Goal: Task Accomplishment & Management: Manage account settings

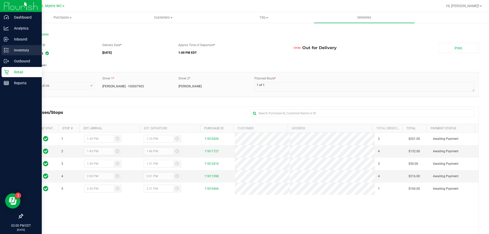
click at [21, 50] on p "Inventory" at bounding box center [24, 50] width 31 height 6
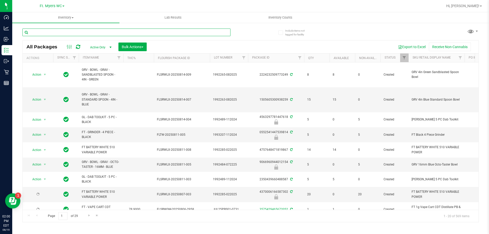
click at [88, 34] on input "text" at bounding box center [126, 33] width 208 height 8
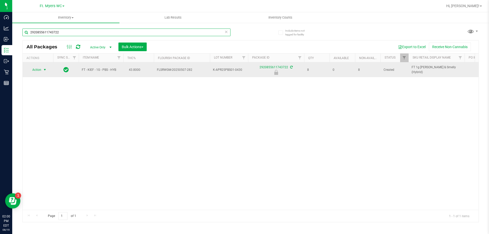
type input "2920855611743722"
click at [35, 68] on span "Action" at bounding box center [35, 69] width 14 height 7
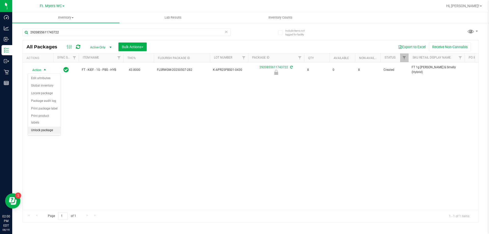
click at [43, 127] on li "Unlock package" at bounding box center [44, 131] width 33 height 8
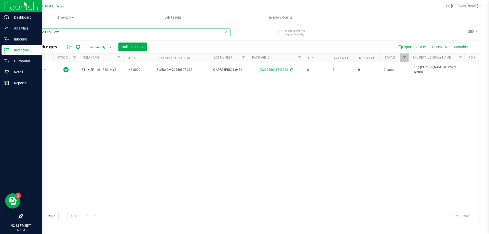
drag, startPoint x: 82, startPoint y: 35, endPoint x: 0, endPoint y: 11, distance: 85.5
click at [0, 11] on div "Dashboard Analytics Inbound Inventory Outbound Retail Reports 02:12 PM EDT 08/1…" at bounding box center [244, 117] width 489 height 234
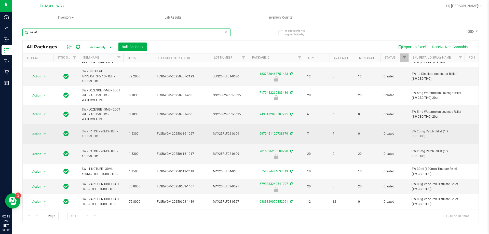
scroll to position [19, 0]
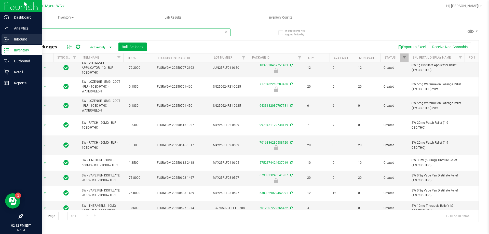
type input "relief"
click at [24, 40] on p "Inbound" at bounding box center [24, 39] width 31 height 6
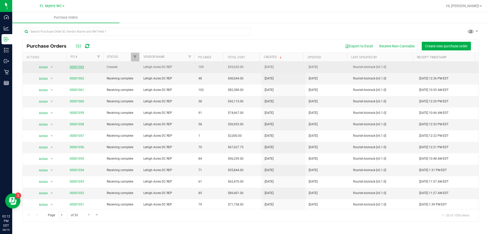
click at [77, 67] on link "00001063" at bounding box center [77, 67] width 14 height 4
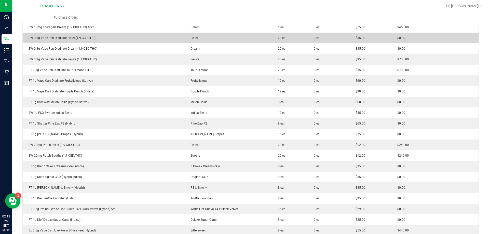
scroll to position [518, 0]
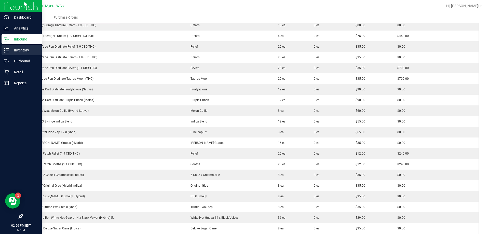
click at [19, 48] on p "Inventory" at bounding box center [24, 50] width 31 height 6
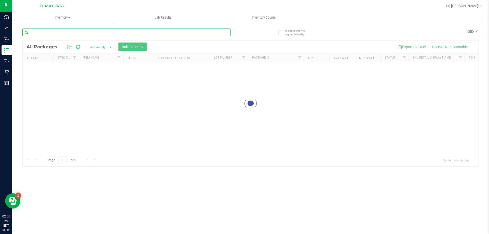
click at [43, 35] on input "text" at bounding box center [126, 33] width 208 height 8
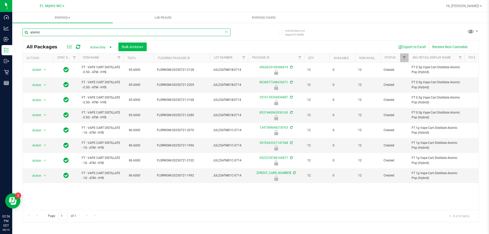
type input "atomic"
click at [123, 47] on span "Bulk Actions" at bounding box center [133, 47] width 22 height 4
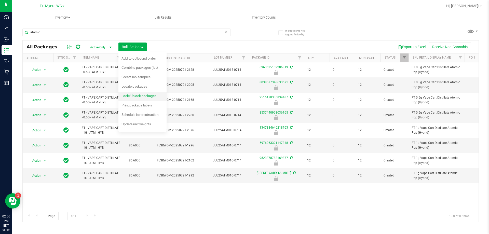
click at [136, 94] on span "Lock/Unlock packages" at bounding box center [139, 96] width 35 height 4
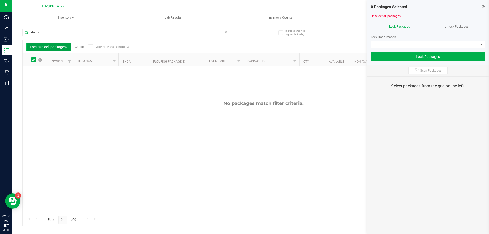
click at [65, 48] on span "Lock/Unlock packages" at bounding box center [49, 47] width 38 height 4
click at [458, 23] on div "Unlock Packages" at bounding box center [456, 26] width 57 height 9
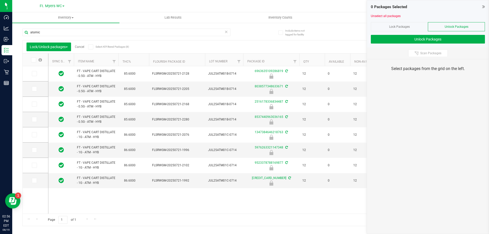
click at [34, 60] on icon at bounding box center [33, 60] width 3 height 0
click at [0, 0] on input "checkbox" at bounding box center [0, 0] width 0 height 0
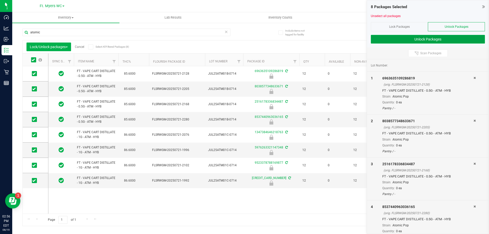
click at [409, 38] on button "Unlock Packages" at bounding box center [428, 39] width 114 height 9
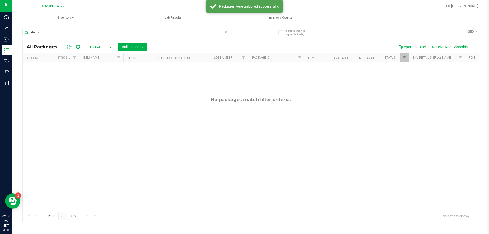
click at [104, 47] on span "Locked" at bounding box center [100, 47] width 28 height 7
click at [95, 80] on li "All" at bounding box center [100, 78] width 28 height 8
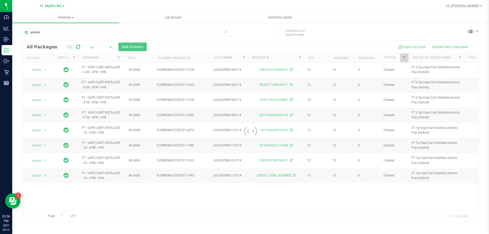
click at [144, 45] on div at bounding box center [251, 132] width 456 height 182
click at [138, 47] on div at bounding box center [251, 132] width 456 height 182
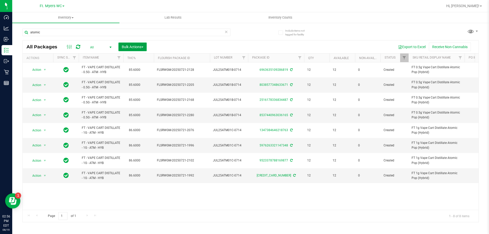
click at [142, 47] on span "Bulk Actions" at bounding box center [133, 47] width 22 height 4
click at [134, 95] on span "Lock/Unlock packages" at bounding box center [139, 96] width 35 height 4
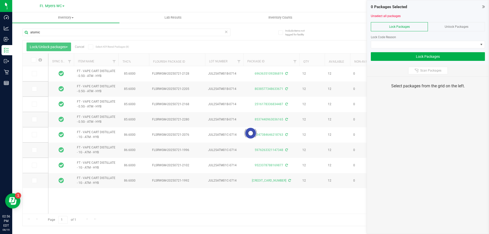
click at [444, 23] on div "Unlock Packages" at bounding box center [456, 26] width 57 height 9
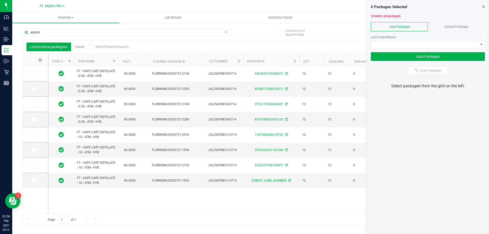
click at [464, 27] on span "Unlock Packages" at bounding box center [457, 27] width 24 height 4
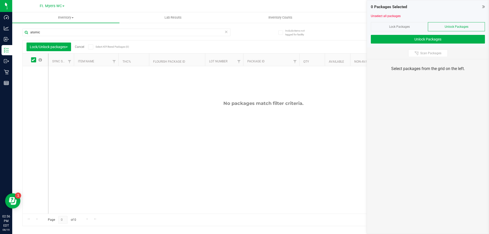
click at [387, 22] on div at bounding box center [428, 20] width 114 height 4
click at [387, 26] on div "Lock Packages" at bounding box center [399, 26] width 57 height 9
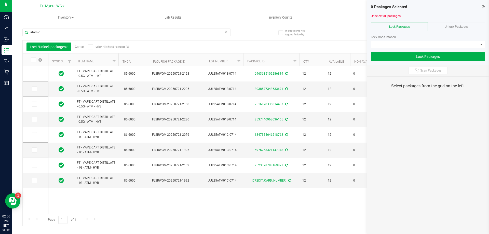
click at [35, 60] on span at bounding box center [33, 59] width 5 height 5
click at [0, 0] on input "checkbox" at bounding box center [0, 0] width 0 height 0
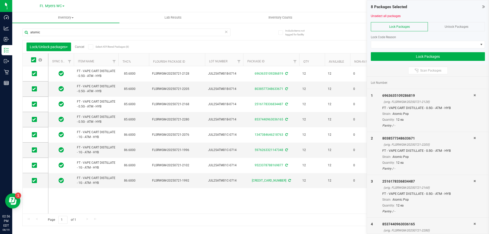
click at [398, 49] on div at bounding box center [428, 50] width 114 height 4
click at [401, 44] on span at bounding box center [424, 44] width 107 height 7
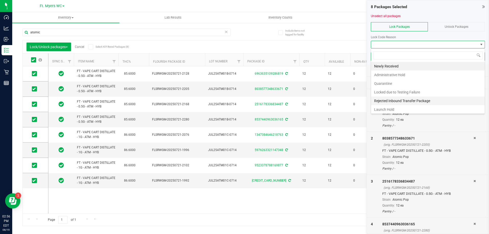
scroll to position [1, 0]
click at [401, 108] on li "Launch Hold" at bounding box center [428, 108] width 114 height 9
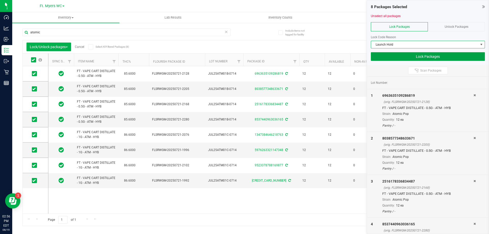
click at [423, 52] on button "Lock Packages" at bounding box center [428, 56] width 114 height 9
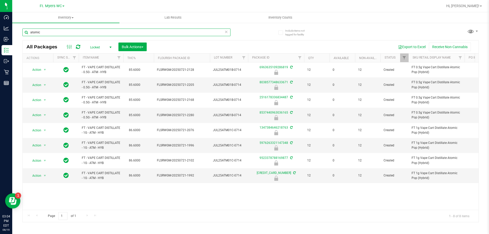
click at [46, 29] on input "atomic" at bounding box center [126, 33] width 208 height 8
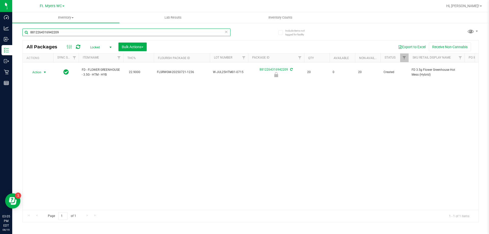
type input "8812264316942209"
click at [39, 69] on span "Action" at bounding box center [35, 72] width 14 height 7
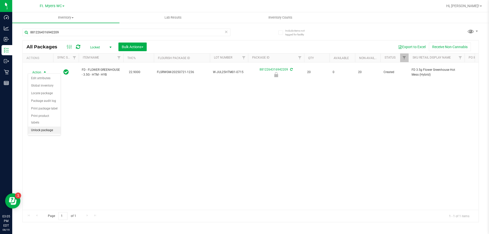
click at [41, 127] on li "Unlock package" at bounding box center [44, 131] width 33 height 8
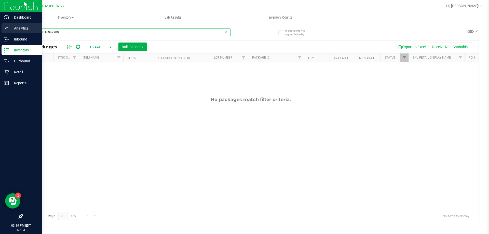
drag, startPoint x: 84, startPoint y: 31, endPoint x: 15, endPoint y: 26, distance: 69.8
click at [0, 26] on div "Dashboard Analytics Inbound Inventory Outbound Retail Reports 03:19 PM EDT 08/1…" at bounding box center [244, 117] width 489 height 234
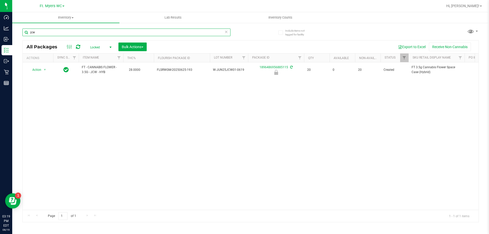
type input "jcw"
click at [94, 47] on span "Locked" at bounding box center [100, 47] width 28 height 7
click at [95, 78] on li "All" at bounding box center [100, 78] width 28 height 8
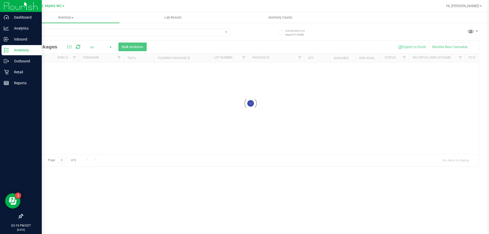
click at [11, 48] on p "Inventory" at bounding box center [24, 50] width 31 height 6
click at [9, 62] on p "Outbound" at bounding box center [24, 61] width 31 height 6
click at [9, 64] on p "Outbound" at bounding box center [24, 61] width 31 height 6
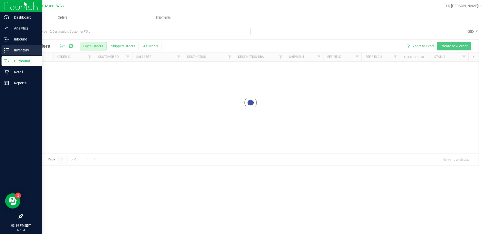
click at [11, 52] on p "Inventory" at bounding box center [24, 50] width 31 height 6
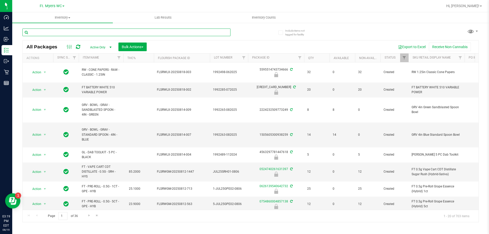
click at [70, 31] on input "text" at bounding box center [126, 33] width 208 height 8
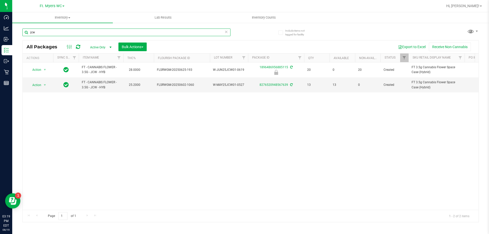
type input "jcw"
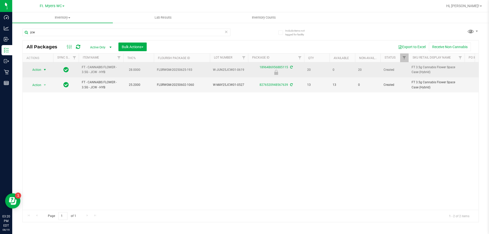
click at [39, 71] on span "Action" at bounding box center [35, 69] width 14 height 7
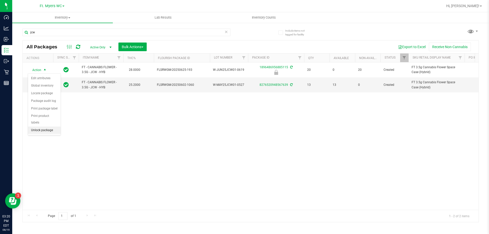
click at [41, 127] on li "Unlock package" at bounding box center [44, 131] width 33 height 8
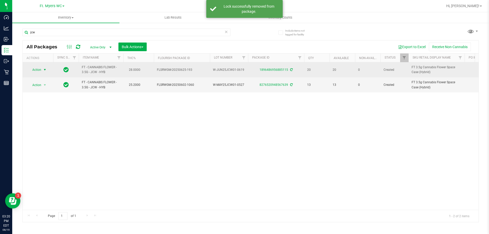
click at [42, 67] on span "select" at bounding box center [45, 69] width 6 height 7
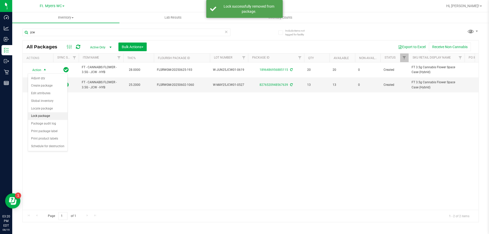
click at [45, 115] on li "Lock package" at bounding box center [47, 116] width 39 height 8
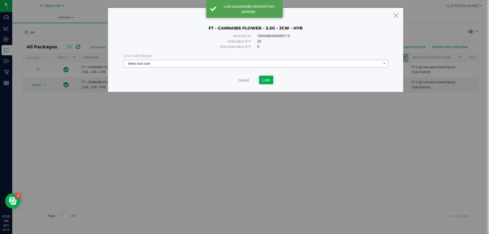
drag, startPoint x: 140, startPoint y: 58, endPoint x: 141, endPoint y: 64, distance: 6.6
click at [141, 63] on div "Lock Code Reason Select lock code Select lock code Newly Received Administrativ…" at bounding box center [256, 60] width 272 height 14
click at [141, 65] on span "Select lock code" at bounding box center [253, 63] width 258 height 7
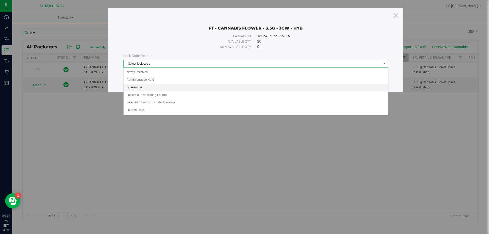
click at [141, 87] on li "Quarantine" at bounding box center [256, 88] width 264 height 8
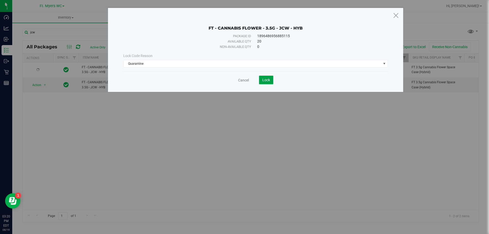
click at [272, 80] on button "Lock" at bounding box center [266, 80] width 14 height 9
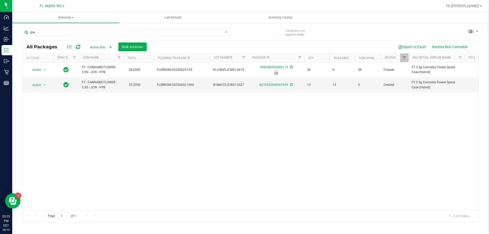
drag, startPoint x: 214, startPoint y: 21, endPoint x: 94, endPoint y: 27, distance: 120.4
click at [94, 27] on div "jcw" at bounding box center [136, 32] width 228 height 16
click at [92, 29] on input "jcw" at bounding box center [126, 33] width 208 height 8
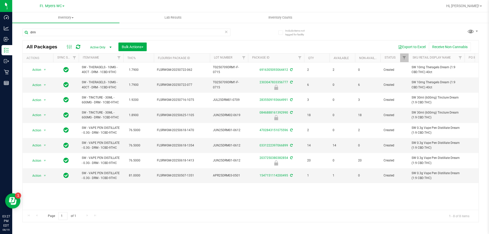
click at [357, 228] on div "Inventory All packages All inventory Waste log Create inventory Lab Results Inv…" at bounding box center [250, 123] width 477 height 222
click at [0, 0] on html "Dashboard Analytics Inbound Inventory Outbound Retail Reports 03:34 PM EDT [DAT…" at bounding box center [244, 117] width 489 height 234
click at [51, 31] on input "drm" at bounding box center [126, 33] width 208 height 8
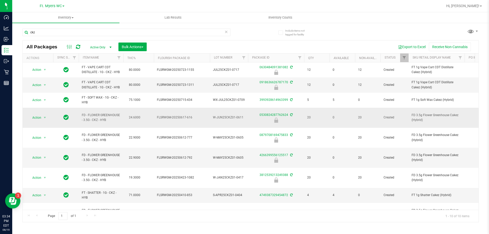
drag, startPoint x: 112, startPoint y: 125, endPoint x: 86, endPoint y: 118, distance: 26.1
click at [86, 118] on td "FD - FLOWER GREENHOUSE - 3.5G - CKZ - HYB" at bounding box center [101, 118] width 45 height 20
copy span "FD - FLOWER GREENHOUSE - 3.5G - CKZ - HYB"
drag, startPoint x: 62, startPoint y: 28, endPoint x: 47, endPoint y: 34, distance: 15.8
click at [47, 34] on div "ckz" at bounding box center [136, 32] width 228 height 16
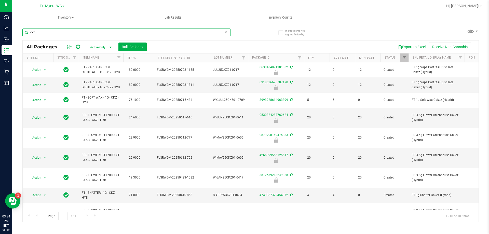
drag, startPoint x: 43, startPoint y: 32, endPoint x: 15, endPoint y: 32, distance: 27.5
click at [15, 32] on div "Include items not tagged for facility ckz All Packages Active Only Active Only …" at bounding box center [250, 99] width 477 height 155
paste input "FD - FLOWER GREENHOUSE - 3.5G - CKZ - HYB"
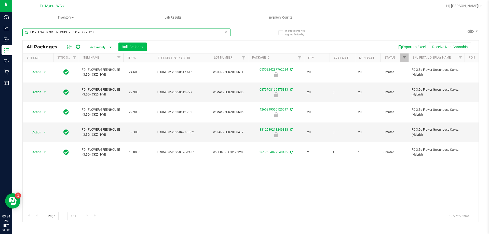
type input "FD - FLOWER GREENHOUSE - 3.5G - CKZ - HYB"
click at [123, 45] on span "Bulk Actions" at bounding box center [133, 47] width 22 height 4
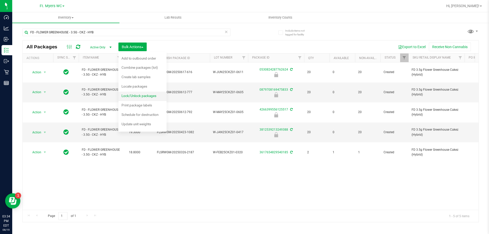
click at [138, 98] on span "Lock/Unlock packages" at bounding box center [139, 96] width 35 height 4
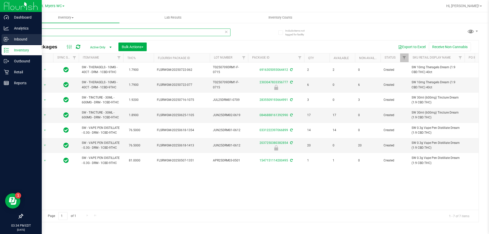
drag, startPoint x: 85, startPoint y: 32, endPoint x: 0, endPoint y: 38, distance: 84.9
click at [0, 38] on div "Dashboard Analytics Inbound Inventory Outbound Retail Reports 03:34 PM EDT [DAT…" at bounding box center [244, 117] width 489 height 234
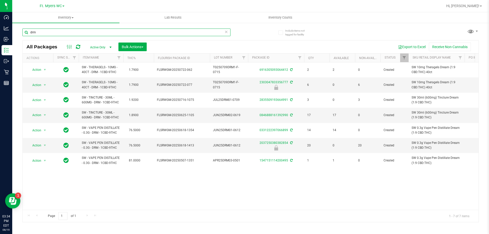
paste input "FD - FLOWER GREENHOUSE - 3.5G - CKZ - HYB"
type input "FD - FLOWER GREENHOUSE - 3.5G - CKZ - HYB"
click at [248, 40] on div "All Packages Active Only Active Only Lab Samples Locked All External Internal B…" at bounding box center [250, 131] width 457 height 182
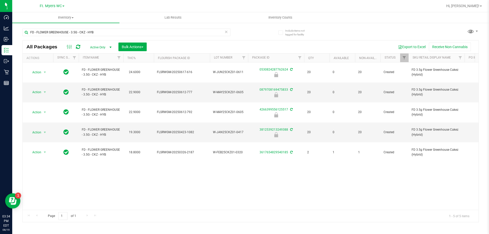
click at [107, 47] on span "Active Only" at bounding box center [100, 47] width 28 height 7
click at [130, 45] on span "Bulk Actions" at bounding box center [133, 47] width 22 height 4
click at [126, 95] on span "Lock/Unlock packages" at bounding box center [139, 96] width 35 height 4
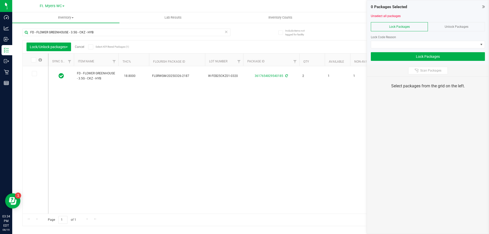
click at [461, 28] on span "Unlock Packages" at bounding box center [457, 27] width 24 height 4
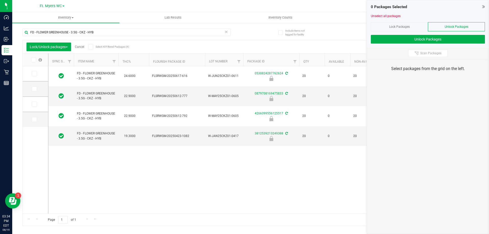
click at [34, 60] on icon at bounding box center [33, 60] width 3 height 0
click at [0, 0] on input "checkbox" at bounding box center [0, 0] width 0 height 0
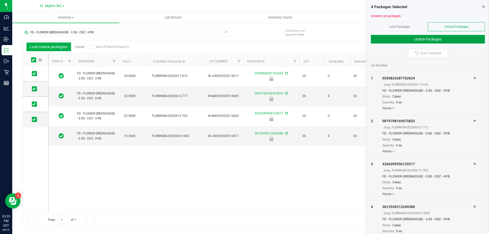
click at [377, 43] on button "Unlock Packages" at bounding box center [428, 39] width 114 height 9
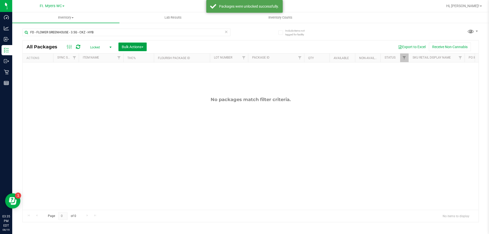
click at [127, 45] on span "Bulk Actions" at bounding box center [133, 47] width 22 height 4
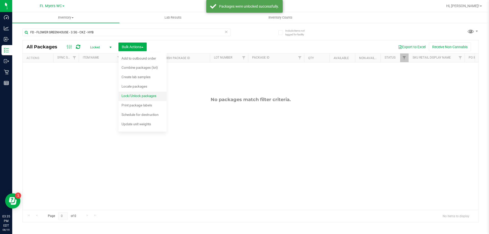
click at [131, 97] on span "Lock/Unlock packages" at bounding box center [139, 96] width 35 height 4
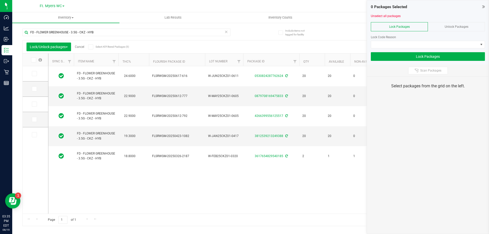
click at [31, 60] on span at bounding box center [33, 59] width 5 height 5
click at [0, 0] on input "checkbox" at bounding box center [0, 0] width 0 height 0
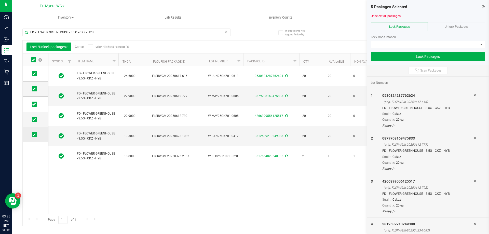
click at [35, 135] on icon at bounding box center [33, 135] width 3 height 0
click at [0, 0] on input "checkbox" at bounding box center [0, 0] width 0 height 0
click at [399, 39] on div "Lock Code Reason" at bounding box center [428, 37] width 114 height 5
click at [399, 42] on span at bounding box center [424, 44] width 107 height 7
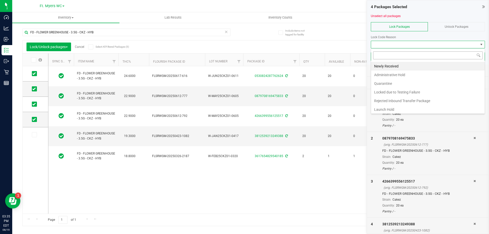
scroll to position [8, 114]
drag, startPoint x: 391, startPoint y: 76, endPoint x: 391, endPoint y: 80, distance: 3.8
drag, startPoint x: 391, startPoint y: 80, endPoint x: 381, endPoint y: 110, distance: 31.4
click at [381, 110] on li "Launch Hold" at bounding box center [428, 109] width 114 height 9
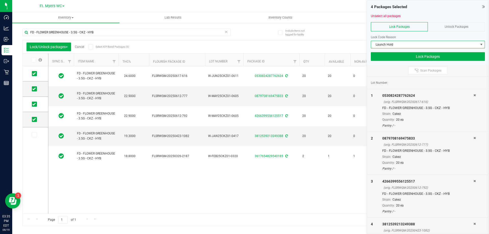
click at [390, 43] on span "Launch Hold" at bounding box center [424, 44] width 107 height 7
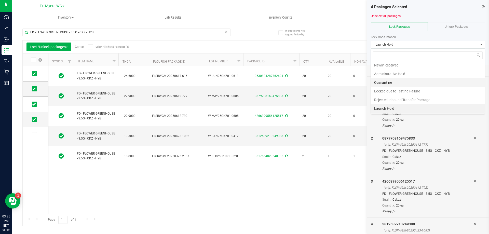
click at [386, 83] on li "Quarantine" at bounding box center [428, 82] width 114 height 9
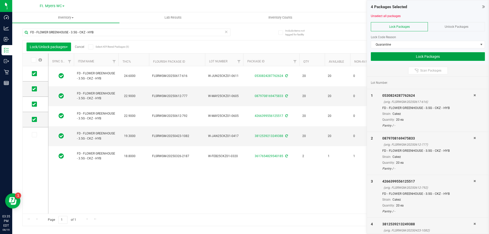
click at [391, 54] on button "Lock Packages" at bounding box center [428, 56] width 114 height 9
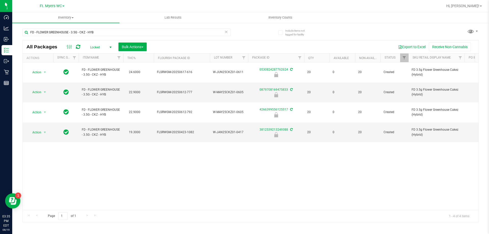
click at [227, 31] on icon at bounding box center [226, 32] width 4 height 6
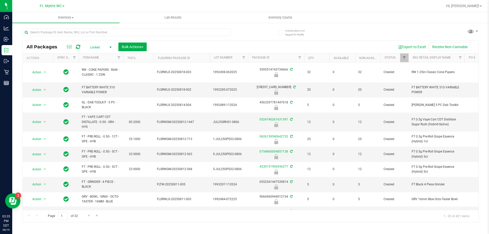
drag, startPoint x: 224, startPoint y: 25, endPoint x: 191, endPoint y: 46, distance: 38.5
click at [191, 46] on div "Export to Excel Receive Non-Cannabis" at bounding box center [313, 47] width 324 height 9
click at [125, 30] on input "text" at bounding box center [126, 33] width 208 height 8
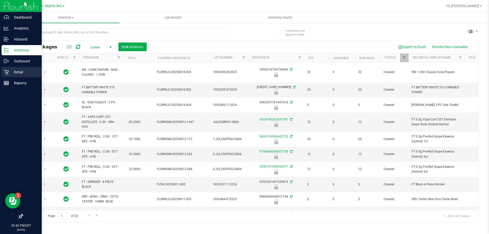
click at [8, 71] on icon at bounding box center [6, 72] width 5 height 5
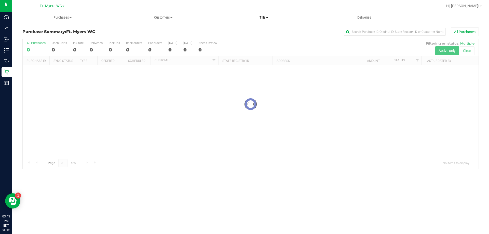
click at [258, 18] on span "Tills" at bounding box center [264, 17] width 100 height 5
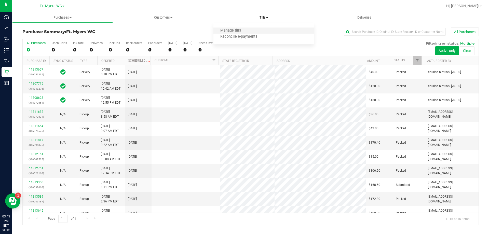
click at [247, 31] on li "Manage tills" at bounding box center [264, 31] width 101 height 6
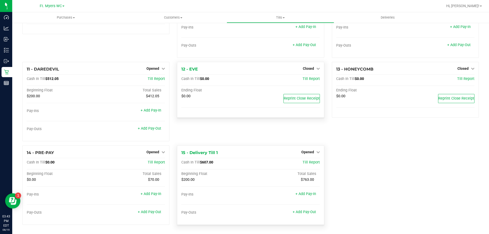
scroll to position [227, 0]
click at [319, 150] on div "15 - Delivery Till 1 Opened Close Till Cash In Till $607.00 Till Report Beginni…" at bounding box center [250, 186] width 147 height 80
click at [316, 152] on icon at bounding box center [318, 152] width 4 height 4
click at [317, 154] on link "Opened" at bounding box center [310, 152] width 19 height 4
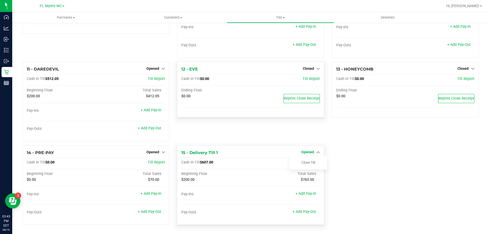
click at [309, 152] on span "Opened" at bounding box center [307, 152] width 13 height 4
click at [307, 158] on div "Close Till" at bounding box center [308, 163] width 38 height 14
click at [307, 167] on div "Close Till" at bounding box center [308, 163] width 38 height 14
click at [306, 162] on link "Close Till" at bounding box center [308, 163] width 14 height 4
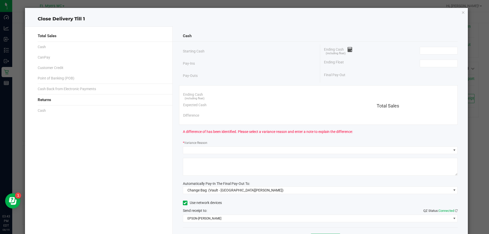
click at [418, 55] on div "Ending Cash (including float)" at bounding box center [391, 50] width 134 height 13
click at [429, 53] on input at bounding box center [438, 50] width 37 height 7
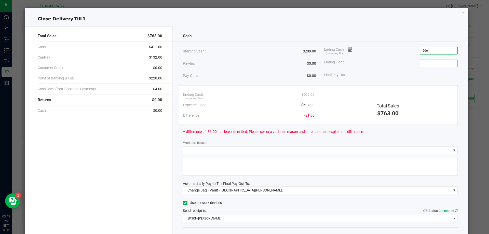
type input "$606.00"
click at [425, 60] on input at bounding box center [438, 63] width 37 height 7
type input "200"
type input "606"
type input "$200.00"
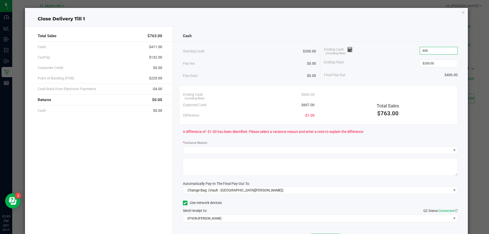
click at [426, 52] on input "606" at bounding box center [438, 50] width 37 height 7
click at [426, 48] on input "606" at bounding box center [438, 50] width 37 height 7
click at [428, 49] on input "606" at bounding box center [438, 50] width 37 height 7
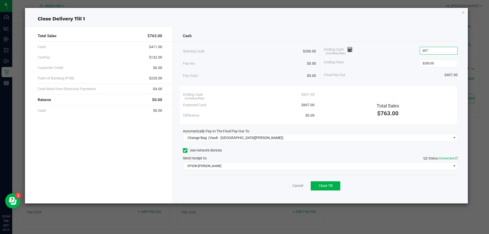
type input "$607.00"
click at [398, 61] on div "Ending Float $200.00" at bounding box center [391, 63] width 134 height 13
click at [294, 106] on div "Expected Cash $607.00" at bounding box center [248, 105] width 131 height 10
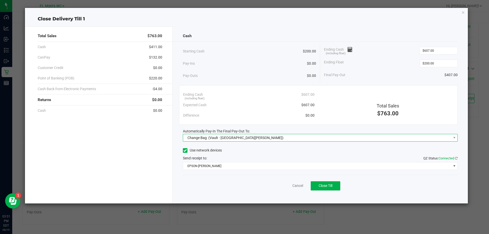
click at [245, 140] on span "Change Bag (Vault - [GEOGRAPHIC_DATA][PERSON_NAME])" at bounding box center [317, 137] width 268 height 7
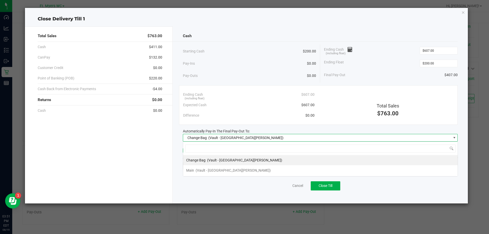
scroll to position [8, 275]
click at [214, 176] on div "Change Bag (Vault - [GEOGRAPHIC_DATA][PERSON_NAME]) Main (Vault - [GEOGRAPHIC_D…" at bounding box center [320, 159] width 275 height 35
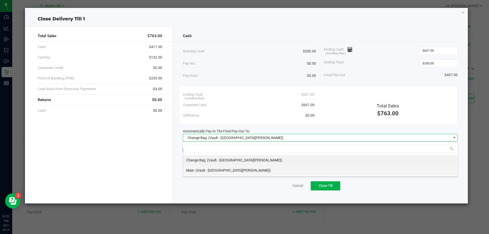
click at [214, 170] on span "(Vault - [GEOGRAPHIC_DATA][PERSON_NAME])" at bounding box center [233, 170] width 75 height 4
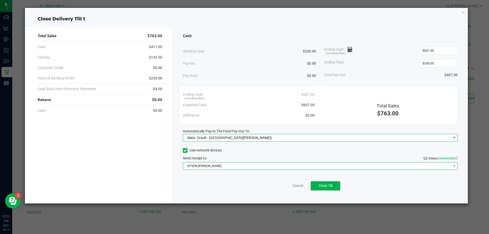
click at [230, 163] on span "EPSON-[PERSON_NAME]" at bounding box center [317, 166] width 268 height 7
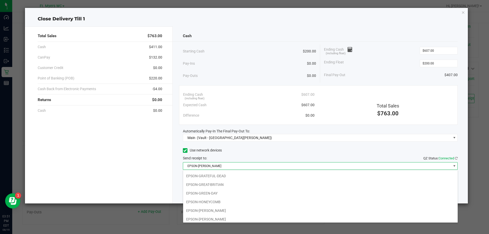
scroll to position [36, 0]
click at [221, 201] on li "EPSON-HONEYCOMB" at bounding box center [320, 200] width 275 height 9
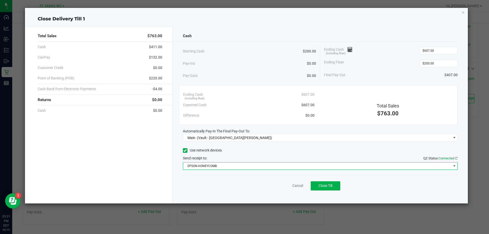
click at [225, 183] on div "Cancel Close Till" at bounding box center [320, 185] width 275 height 20
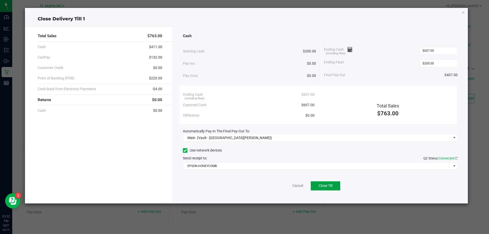
click at [328, 189] on button "Close Till" at bounding box center [326, 185] width 30 height 9
click at [346, 188] on button "Reprint Closing Receipt" at bounding box center [334, 185] width 52 height 9
click at [299, 194] on div "Dismiss Reprint Closing Receipt" at bounding box center [320, 185] width 275 height 20
click at [289, 186] on link "Dismiss" at bounding box center [287, 185] width 12 height 5
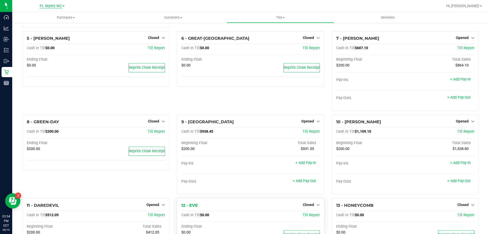
scroll to position [0, 0]
